Goal: Task Accomplishment & Management: Use online tool/utility

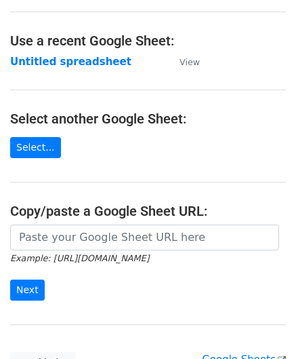
scroll to position [68, 0]
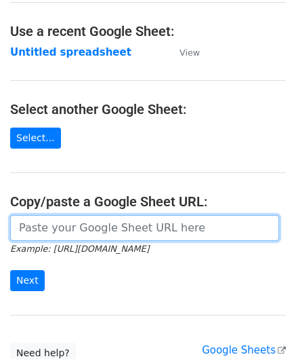
click at [92, 220] on input "url" at bounding box center [144, 228] width 269 height 26
paste input "https://docs.google.com/spreadsheets/d/1jIi8JbCorhQGE0QeRaxjpCthN7Dwcr_OoFuC896…"
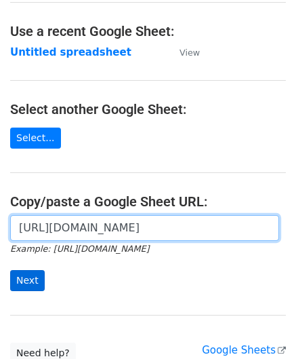
type input "https://docs.google.com/spreadsheets/d/1jIi8JbCorhQGE0QeRaxjpCthN7Dwcr_OoFuC896…"
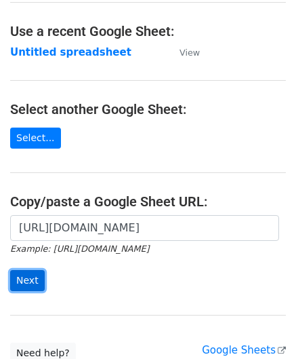
click at [24, 277] on input "Next" at bounding box center [27, 280] width 35 height 21
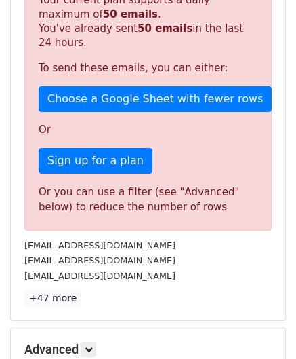
scroll to position [380, 0]
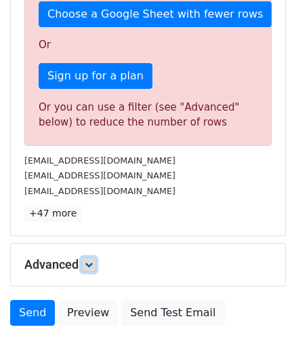
click at [91, 262] on icon at bounding box center [89, 264] width 8 height 8
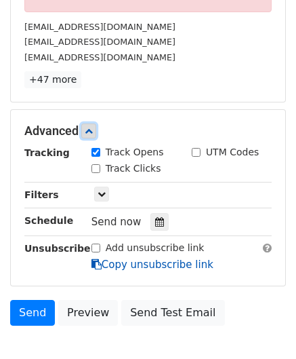
scroll to position [515, 0]
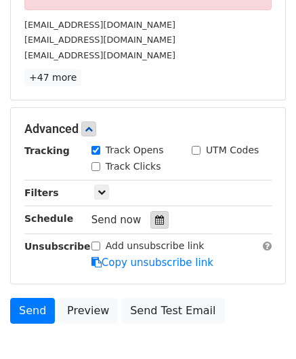
click at [155, 215] on icon at bounding box center [159, 219] width 9 height 9
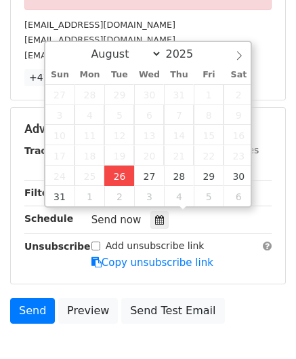
type input "[DATE] 12:00"
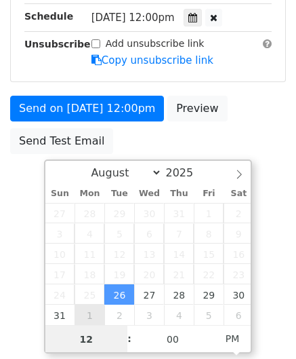
scroll to position [369, 0]
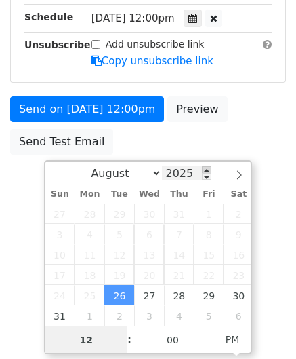
paste input "4"
type input "4"
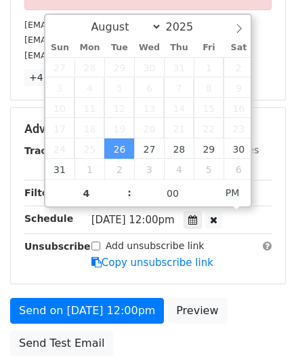
type input "[DATE] 16:00"
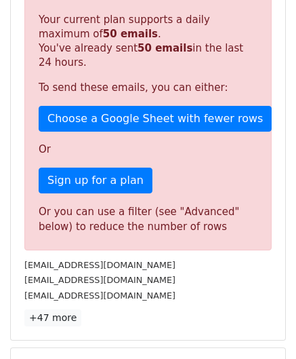
scroll to position [621, 0]
